Goal: Task Accomplishment & Management: Manage account settings

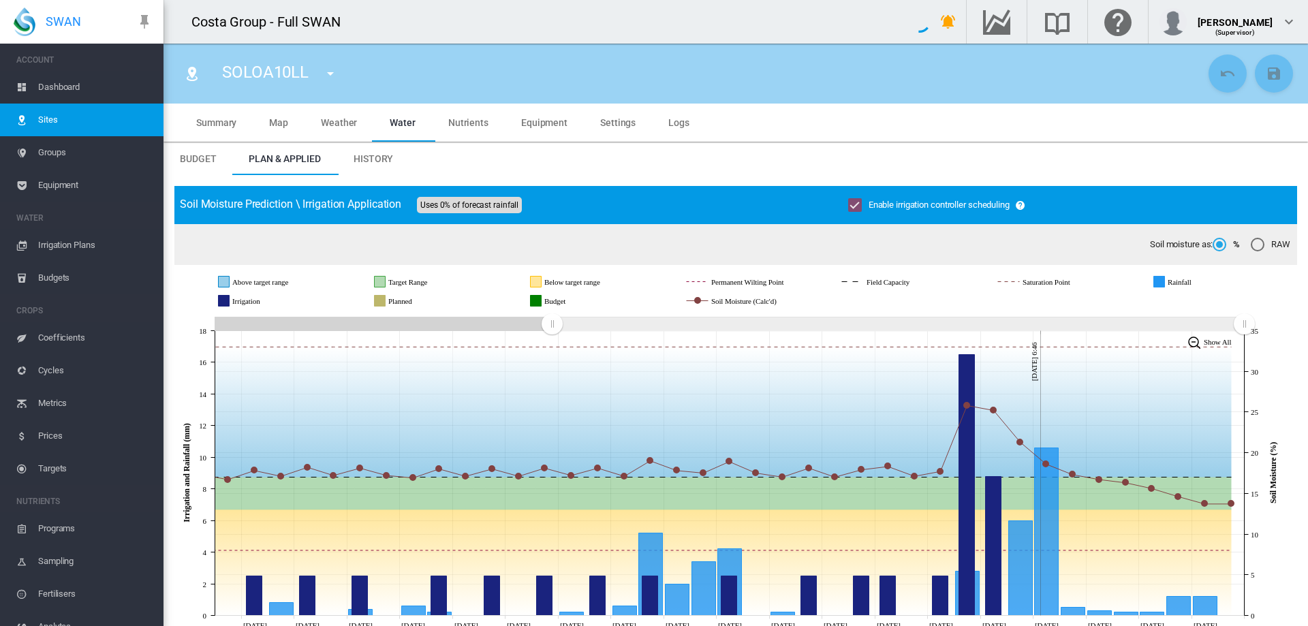
scroll to position [204, 0]
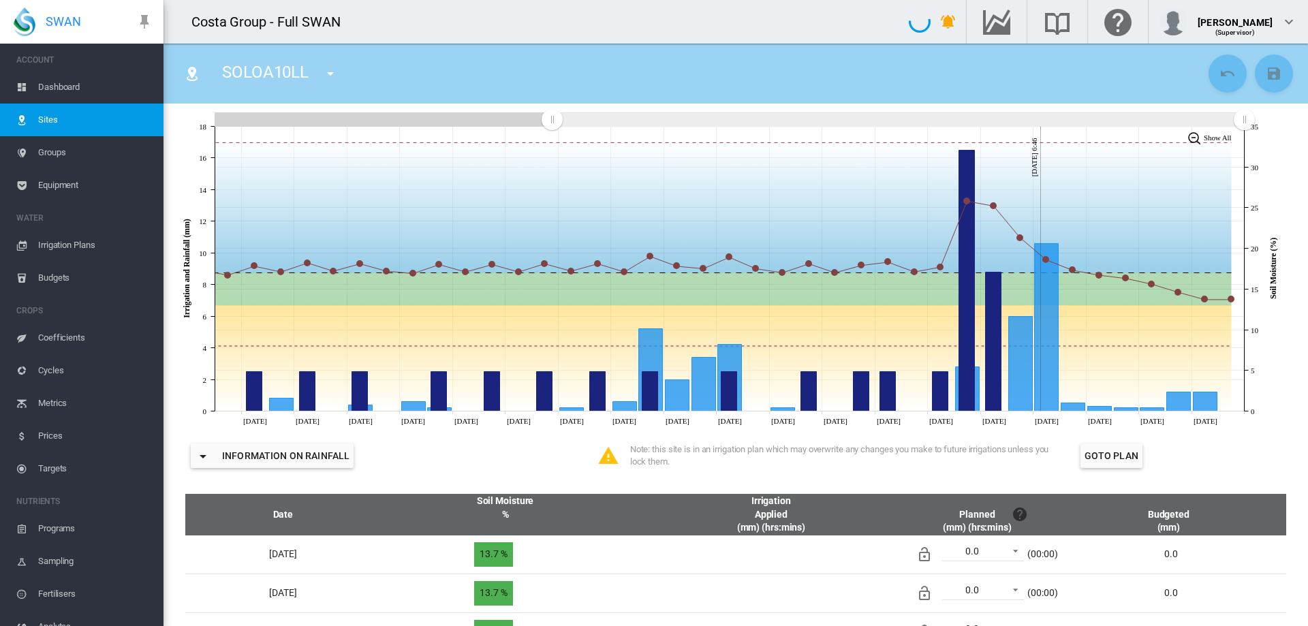
click at [61, 120] on span "Sites" at bounding box center [95, 120] width 114 height 33
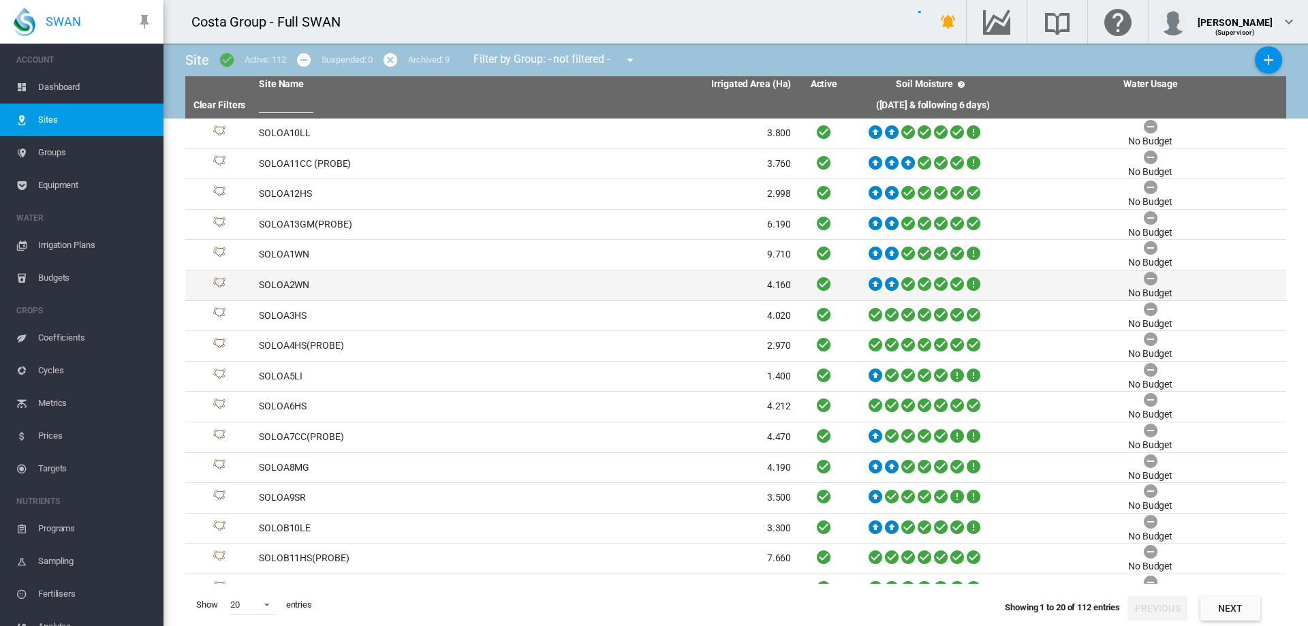
click at [303, 282] on td "SOLOA2WN" at bounding box center [389, 285] width 272 height 30
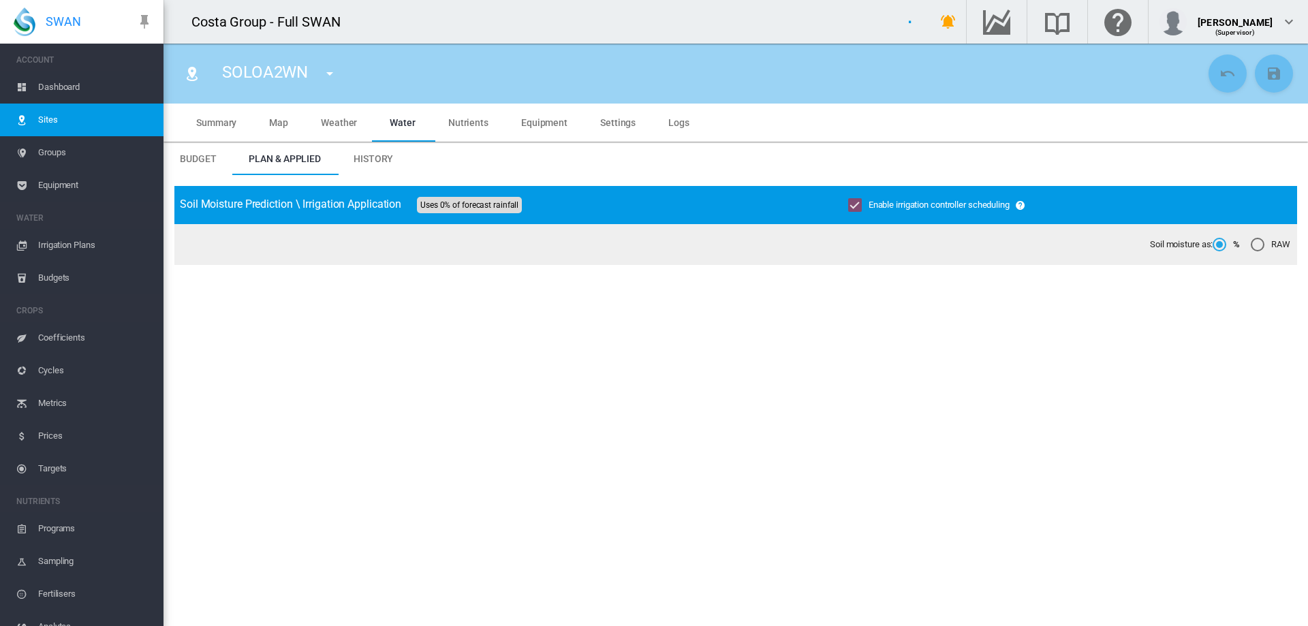
type input "*****"
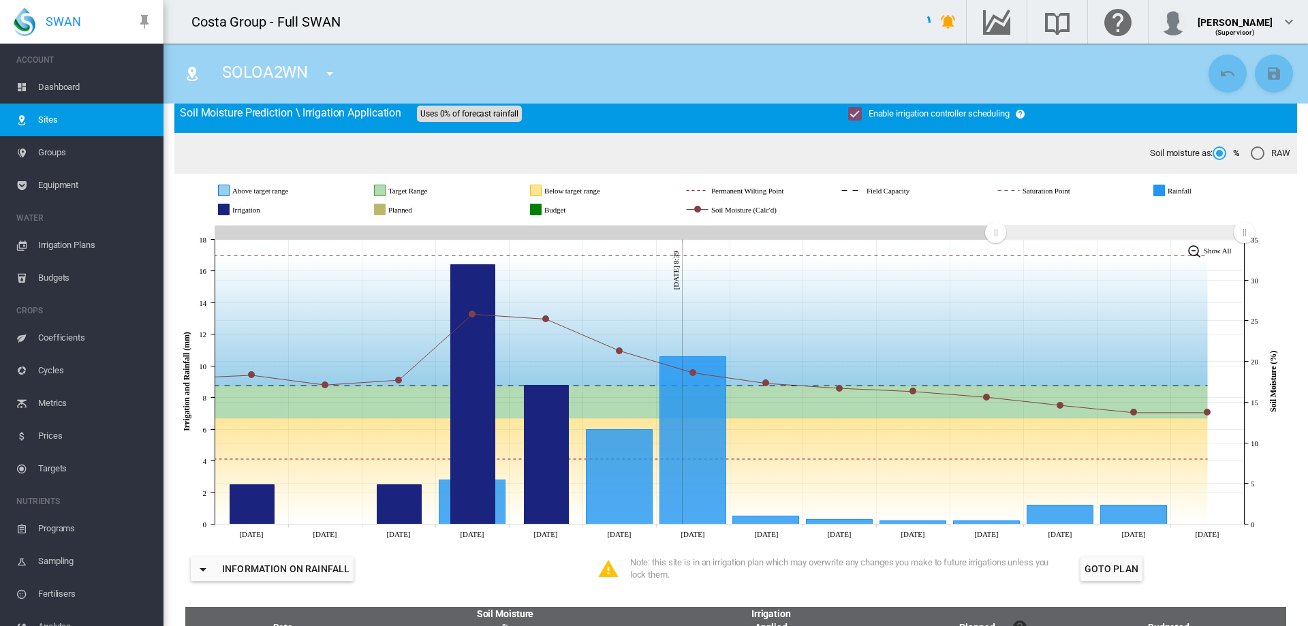
scroll to position [136, 0]
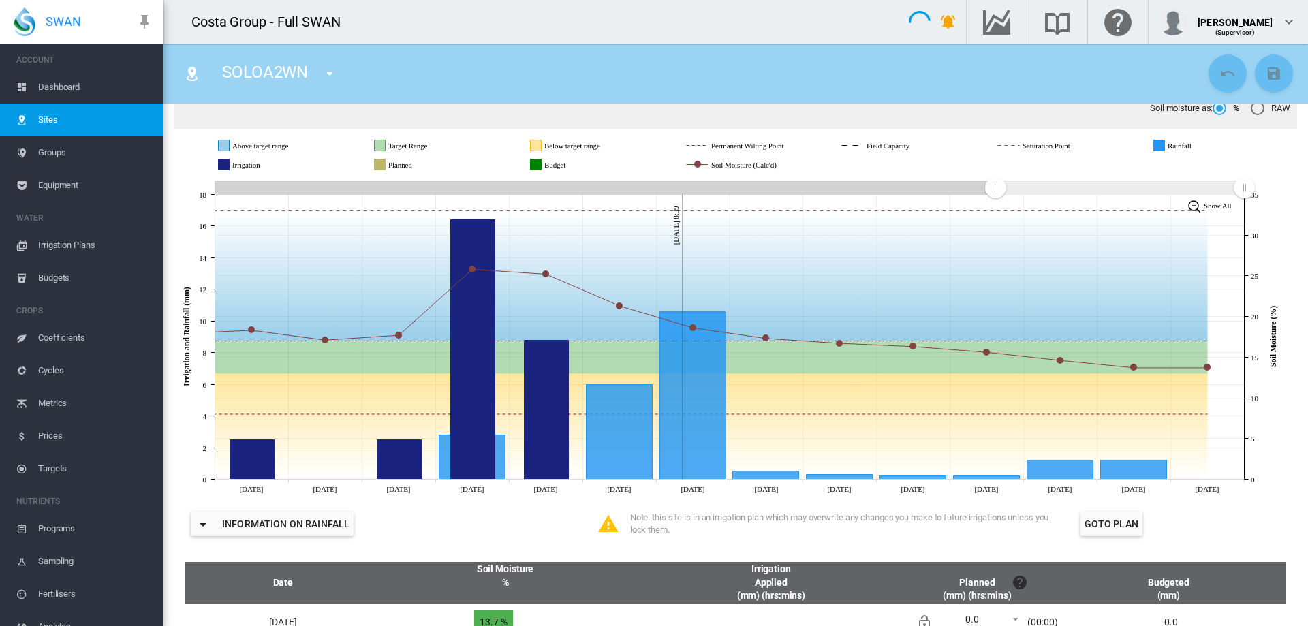
click at [55, 117] on span "Sites" at bounding box center [95, 120] width 114 height 33
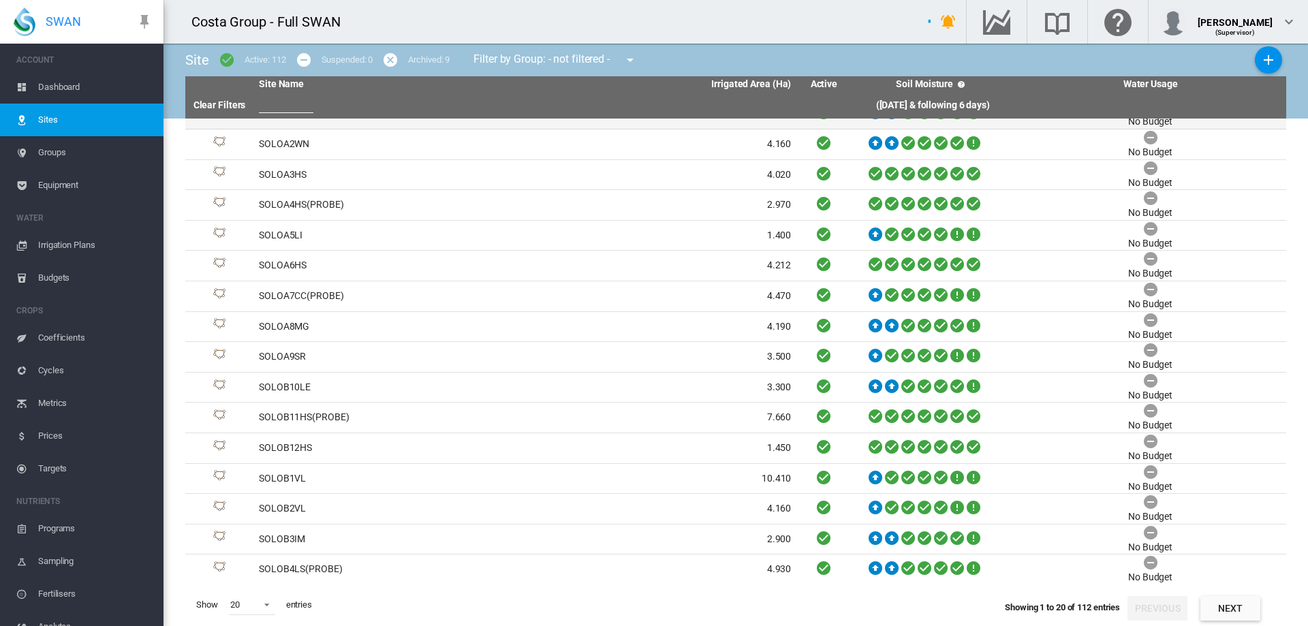
scroll to position [142, 0]
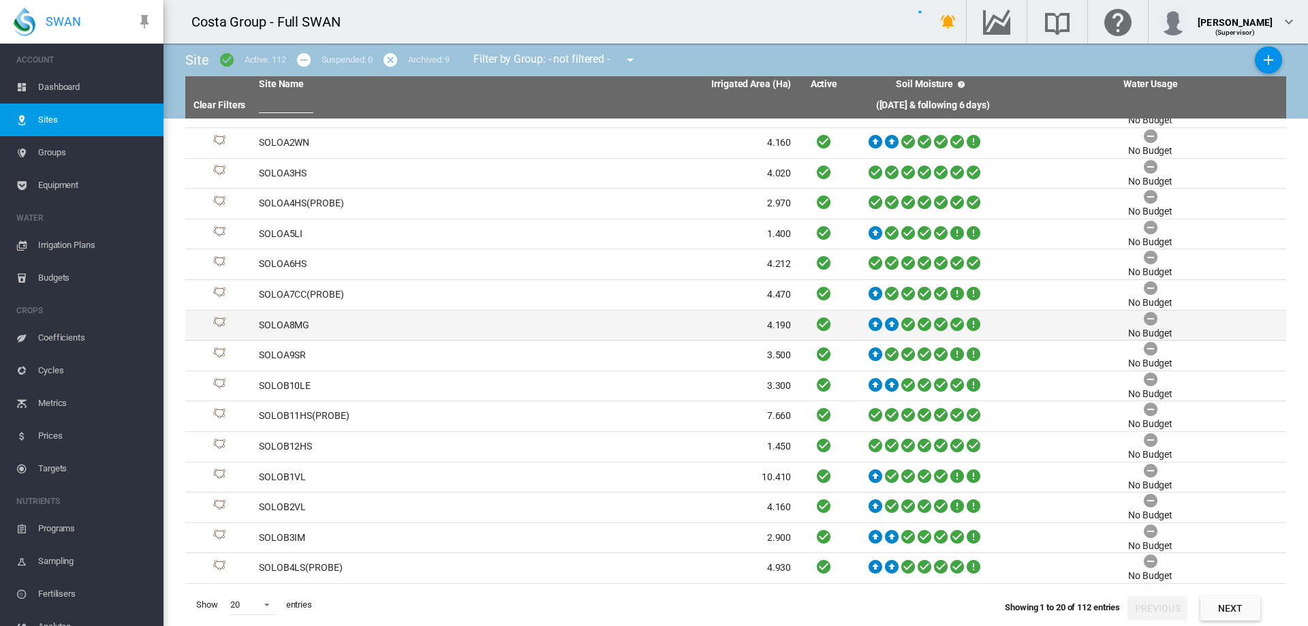
click at [296, 328] on td "SOLOA8MG" at bounding box center [389, 326] width 272 height 30
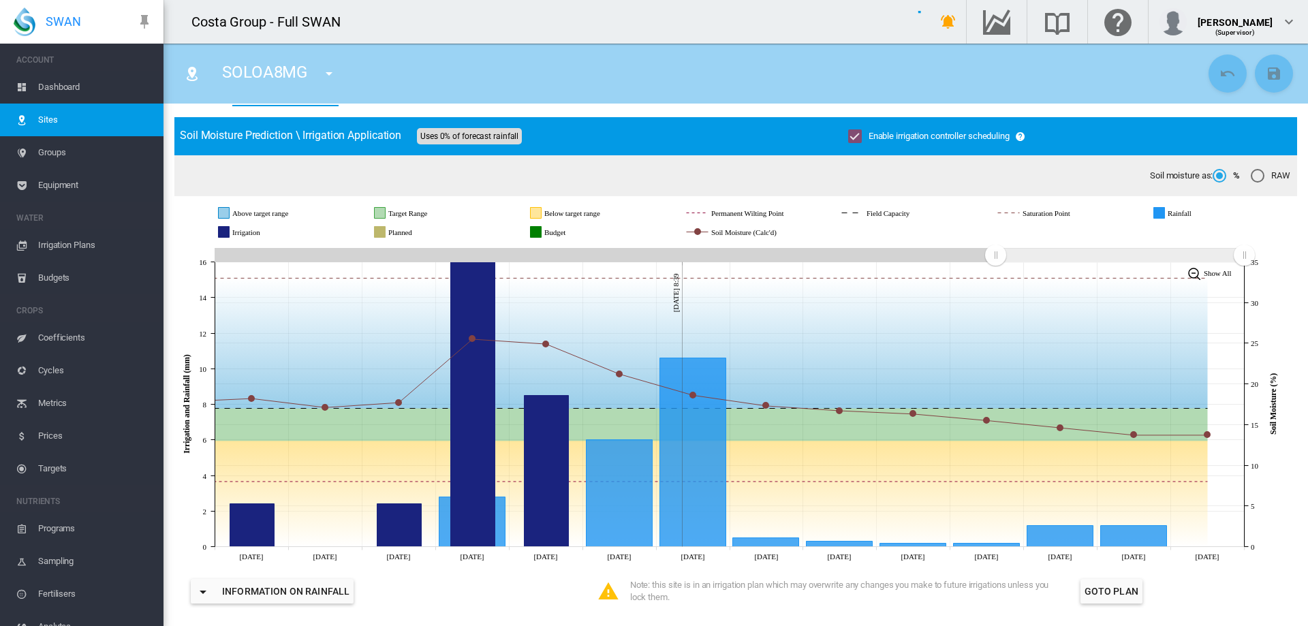
scroll to position [68, 0]
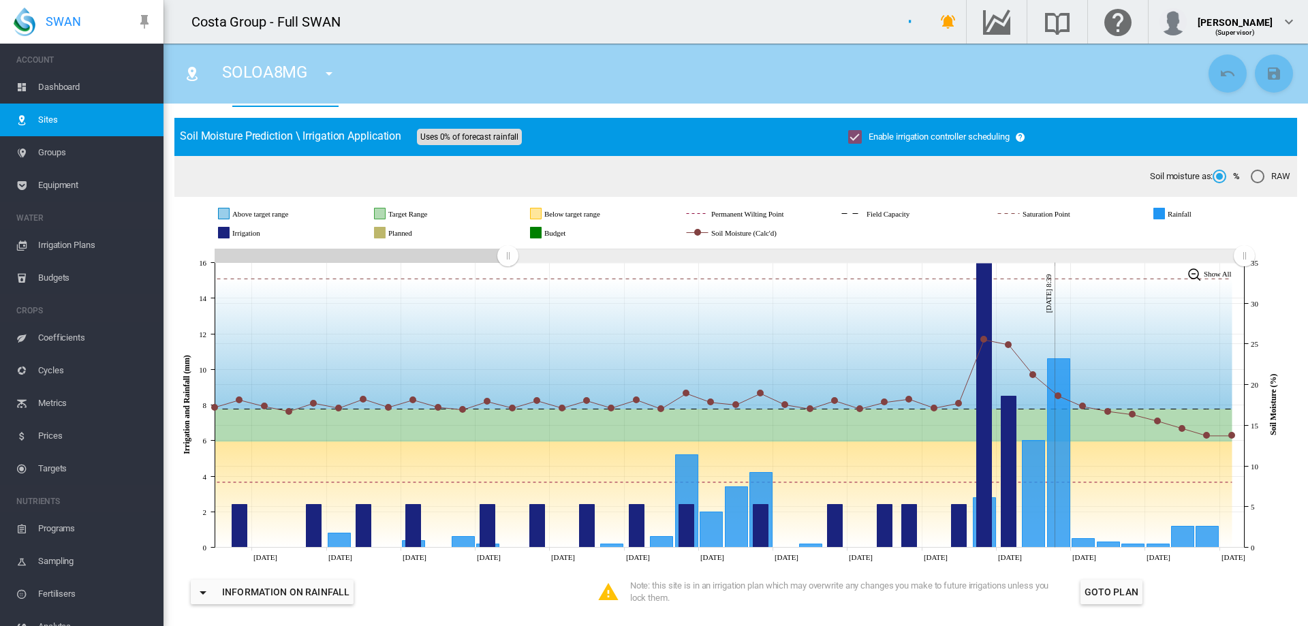
drag, startPoint x: 994, startPoint y: 257, endPoint x: 507, endPoint y: 260, distance: 486.3
click at [507, 260] on rect "Zoom chart using cursor arrows" at bounding box center [508, 257] width 17 height 14
